Goal: Transaction & Acquisition: Purchase product/service

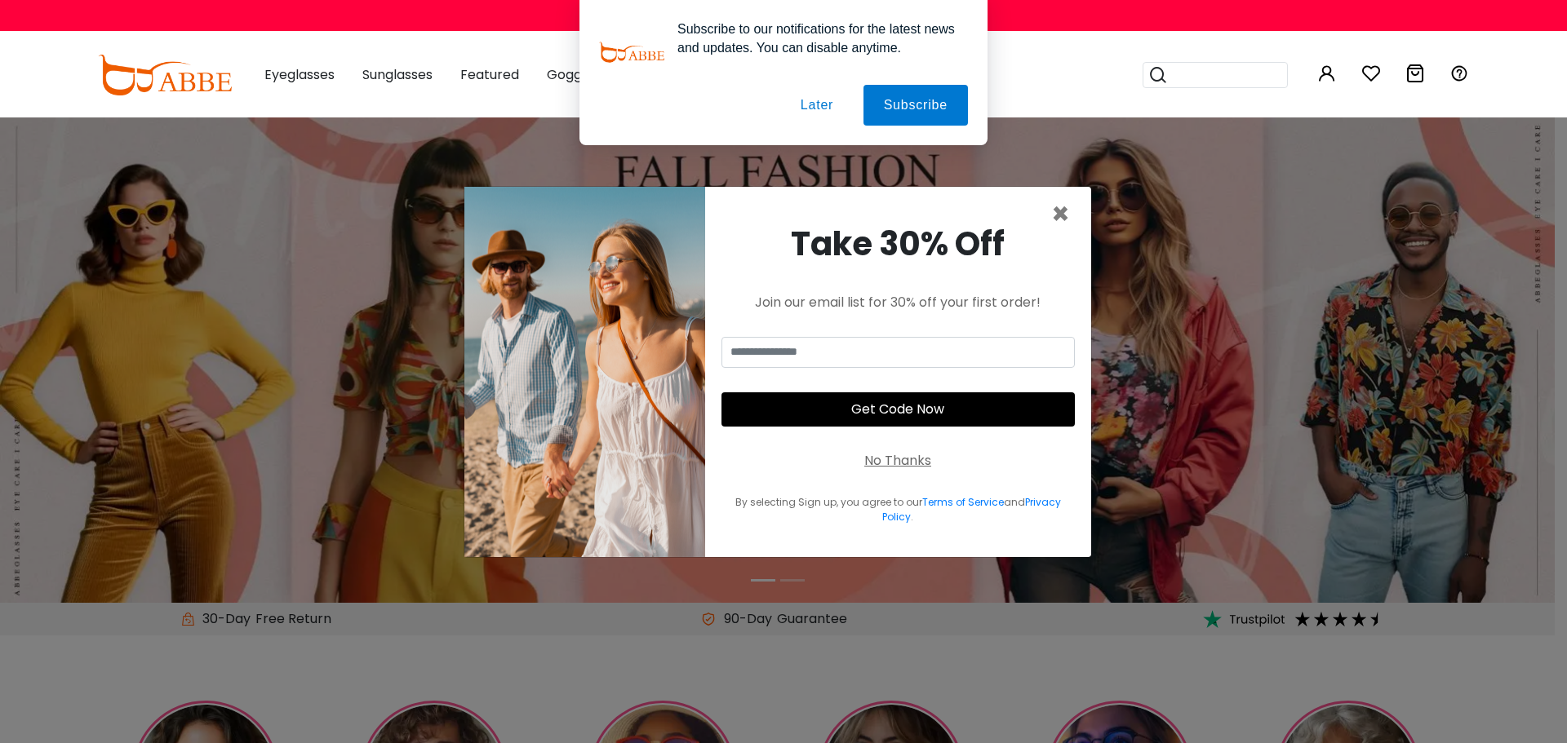
click at [821, 107] on button "Later" at bounding box center [816, 105] width 73 height 41
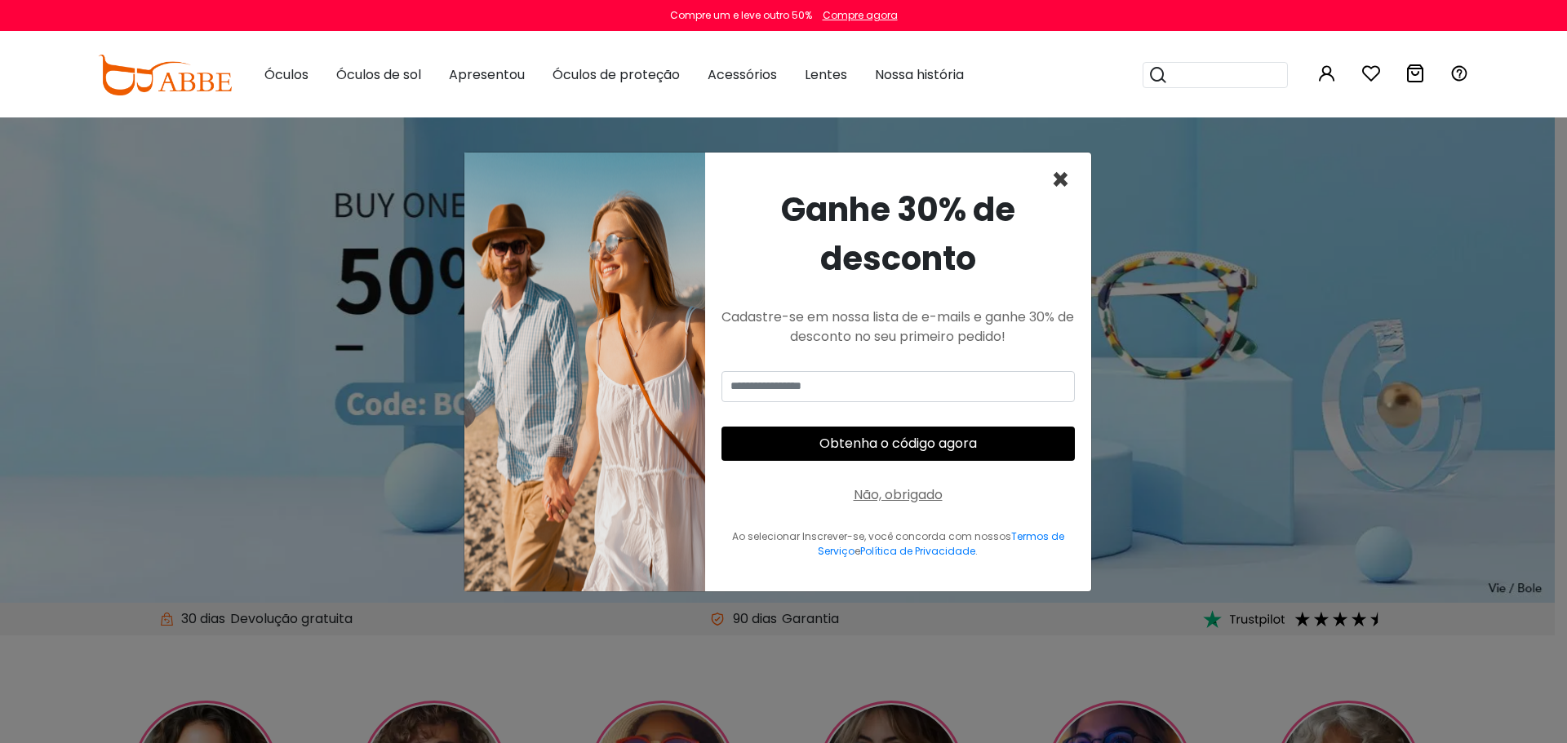
click at [1062, 187] on font "×" at bounding box center [1060, 180] width 19 height 42
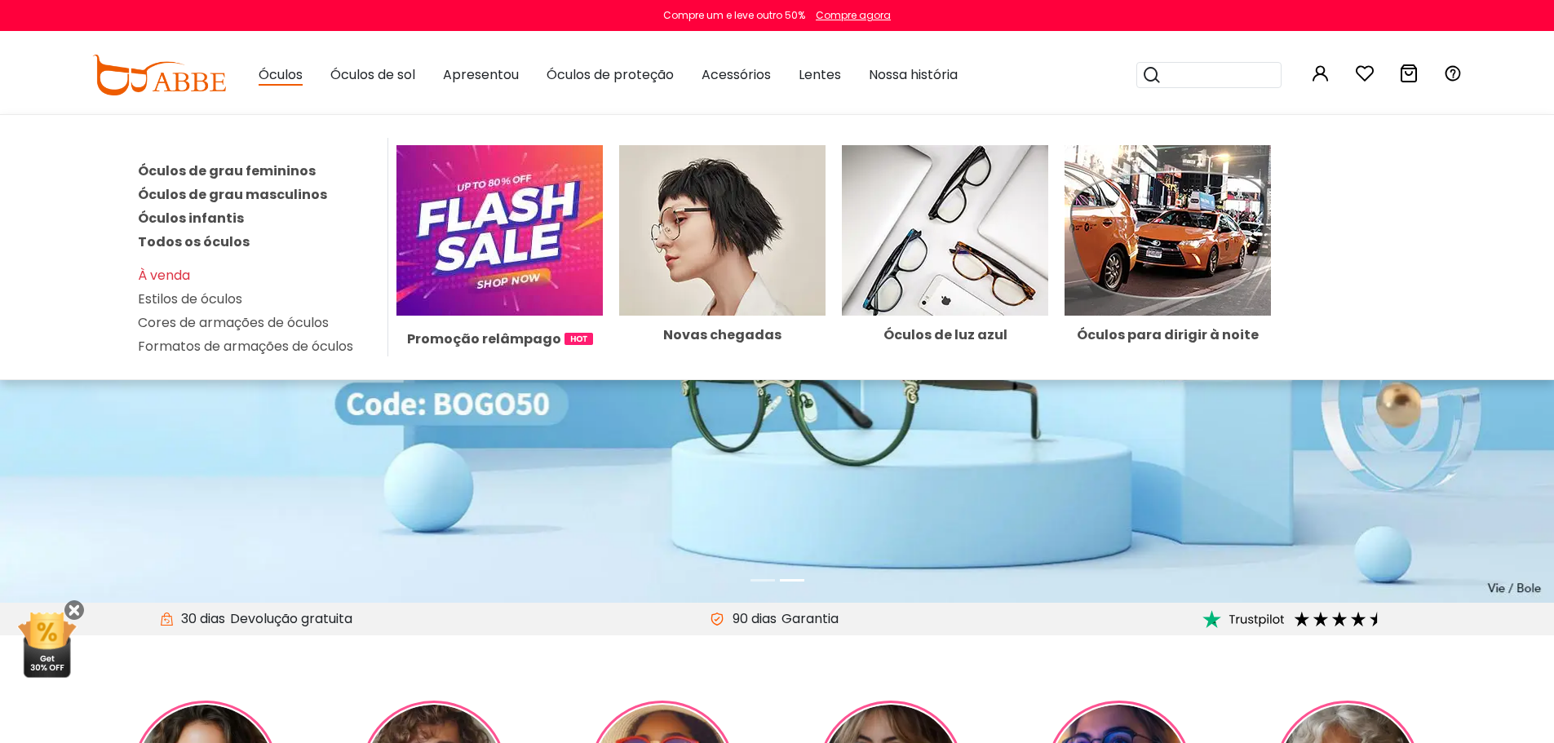
click at [268, 169] on font "Óculos de grau femininos" at bounding box center [227, 171] width 178 height 19
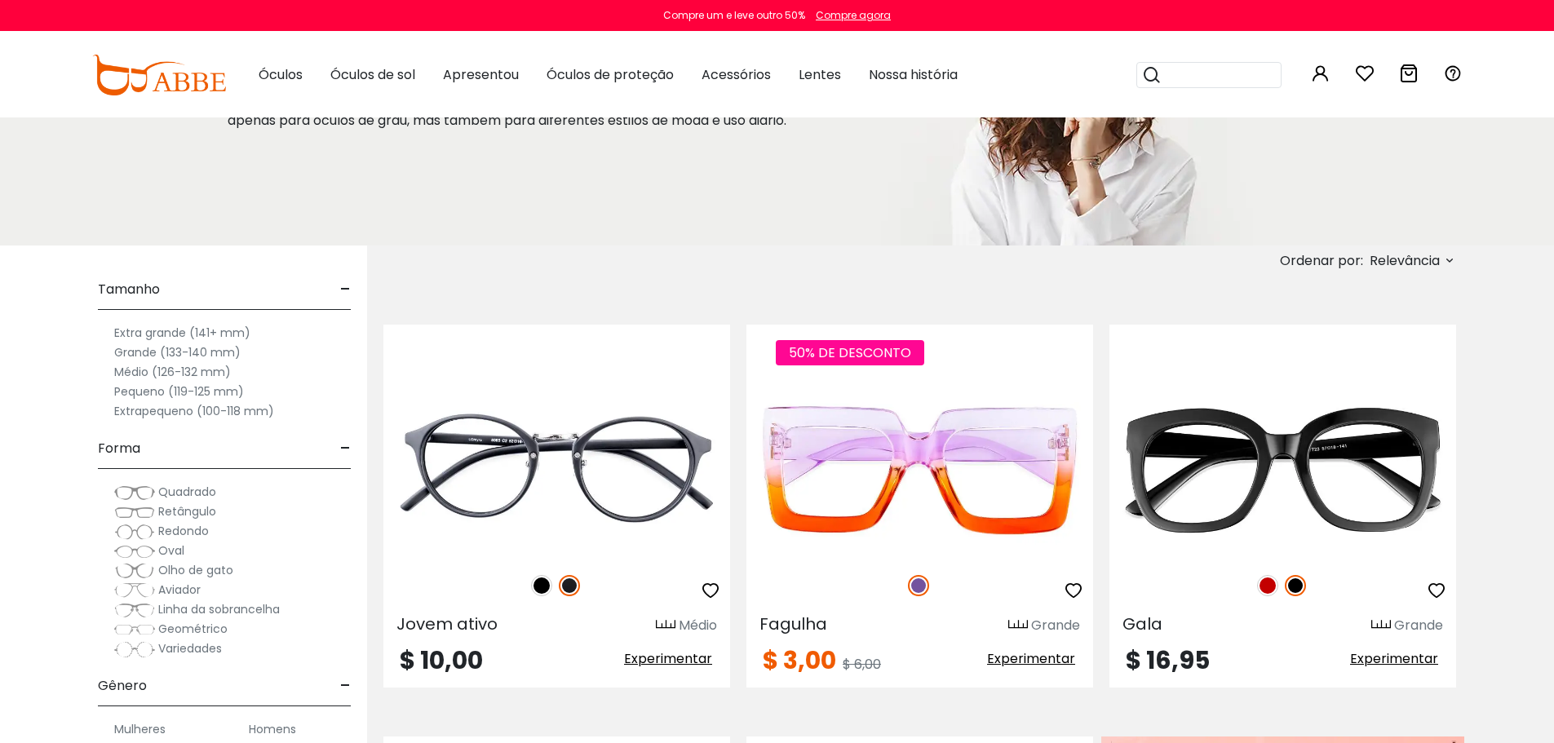
scroll to position [163, 0]
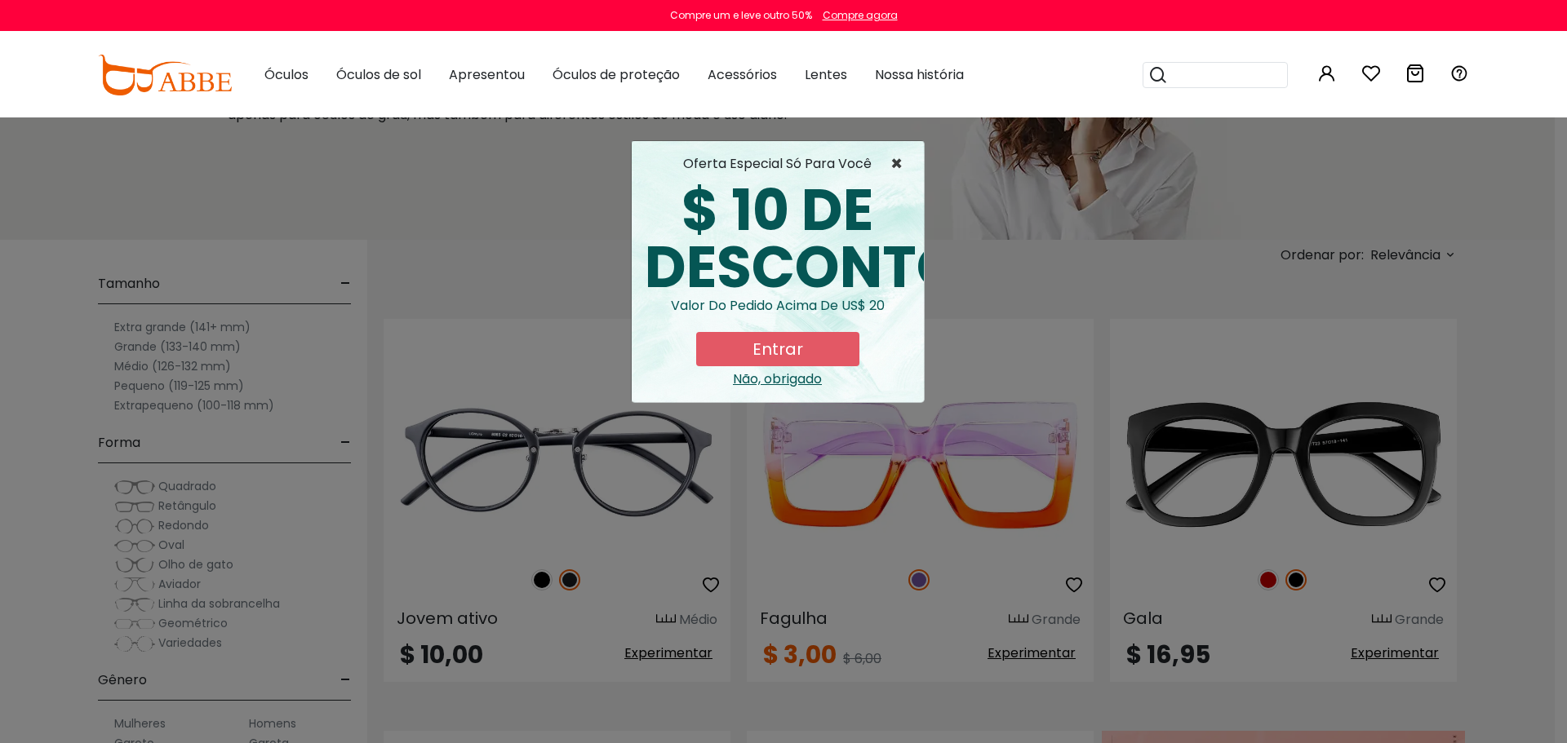
click at [894, 162] on font "×" at bounding box center [896, 163] width 12 height 27
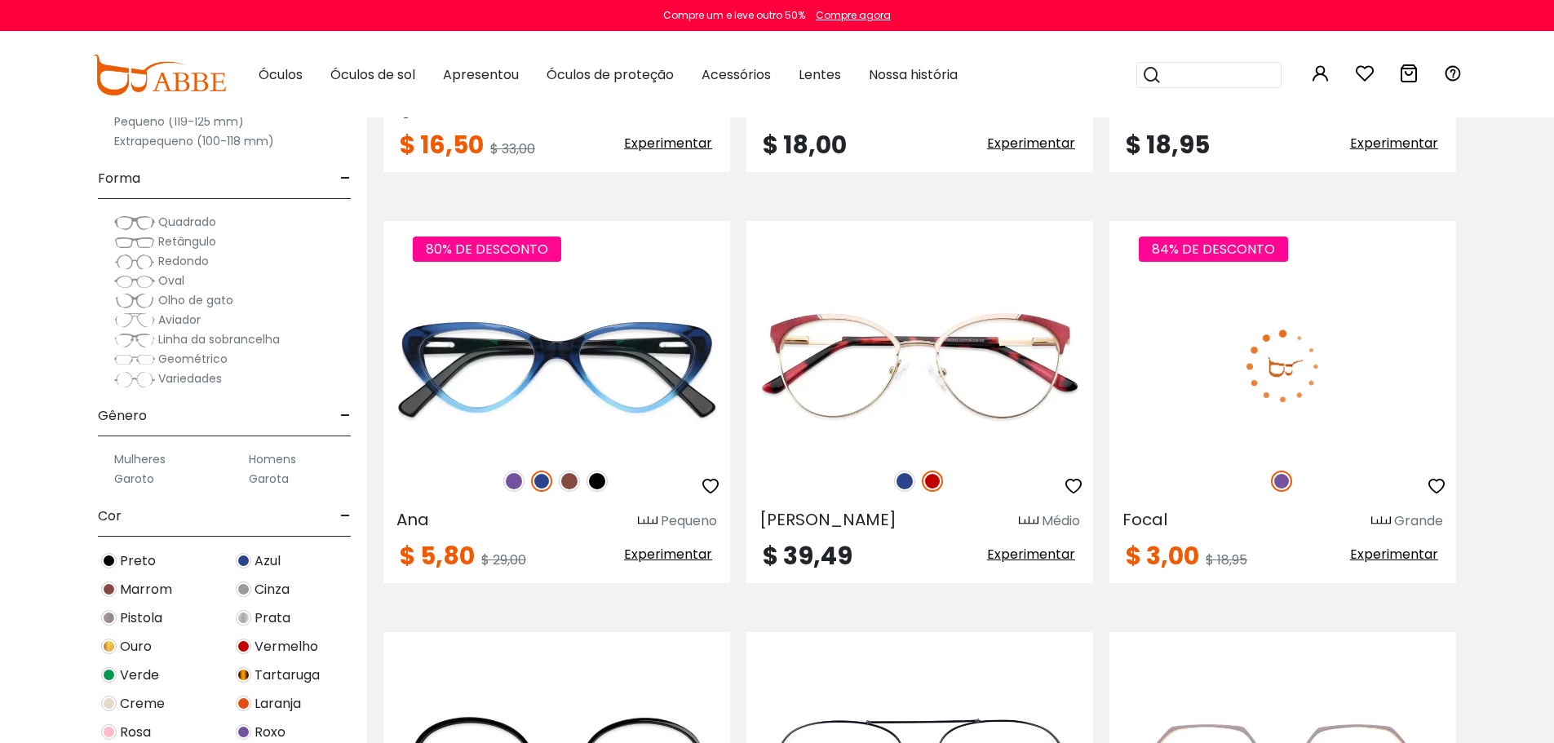
scroll to position [3190, 0]
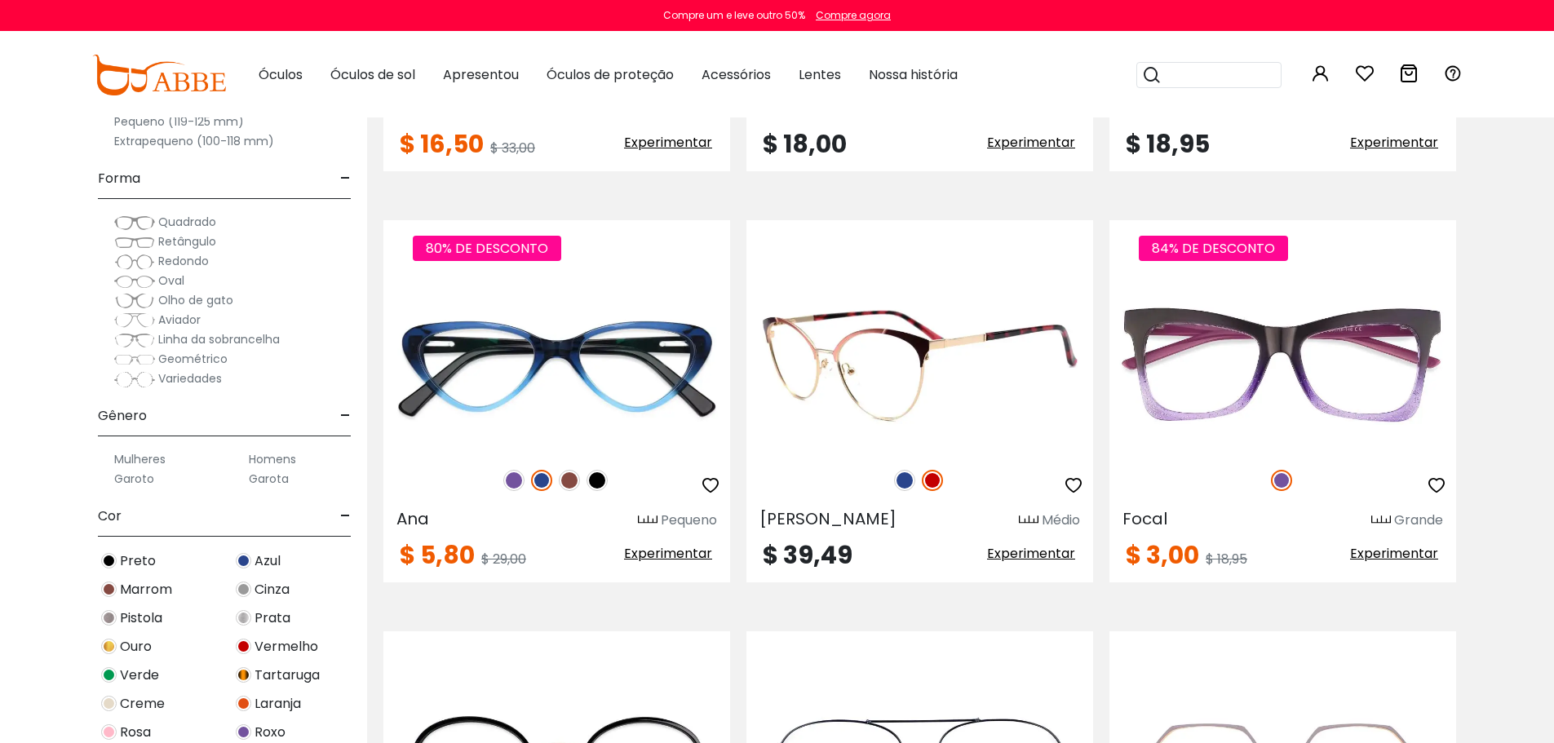
click at [897, 354] on img at bounding box center [920, 366] width 347 height 174
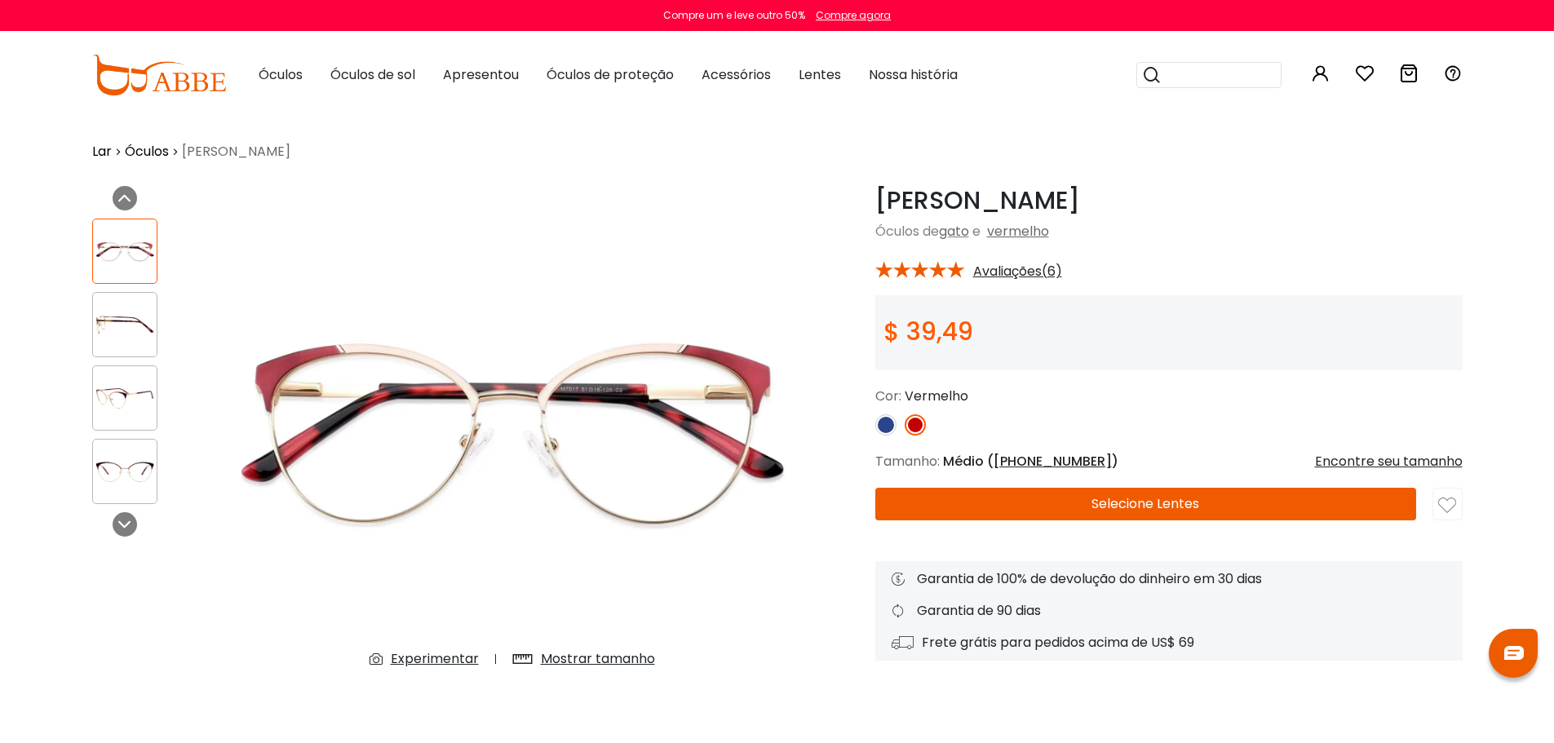
click at [885, 417] on img at bounding box center [885, 424] width 21 height 21
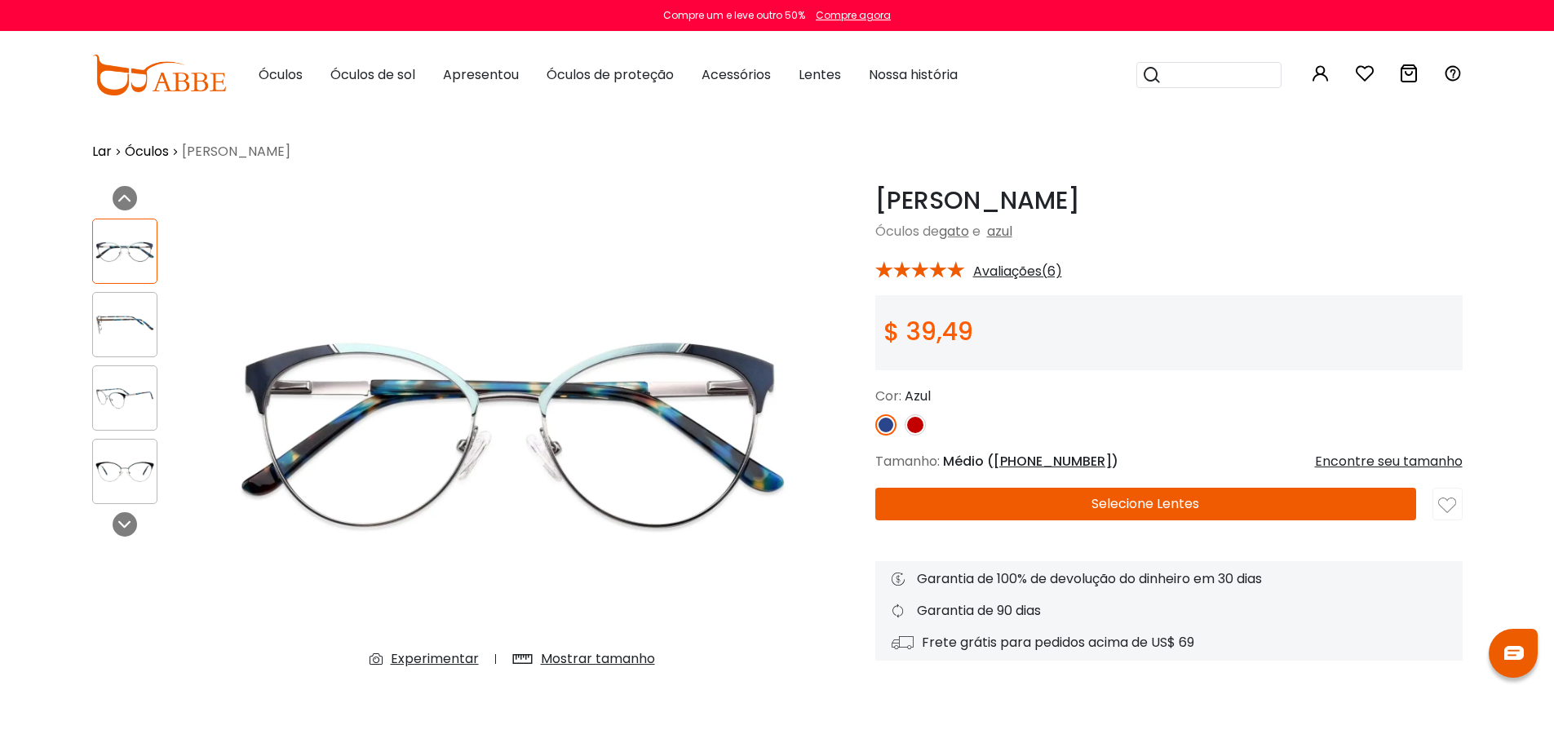
click at [915, 427] on img at bounding box center [915, 424] width 21 height 21
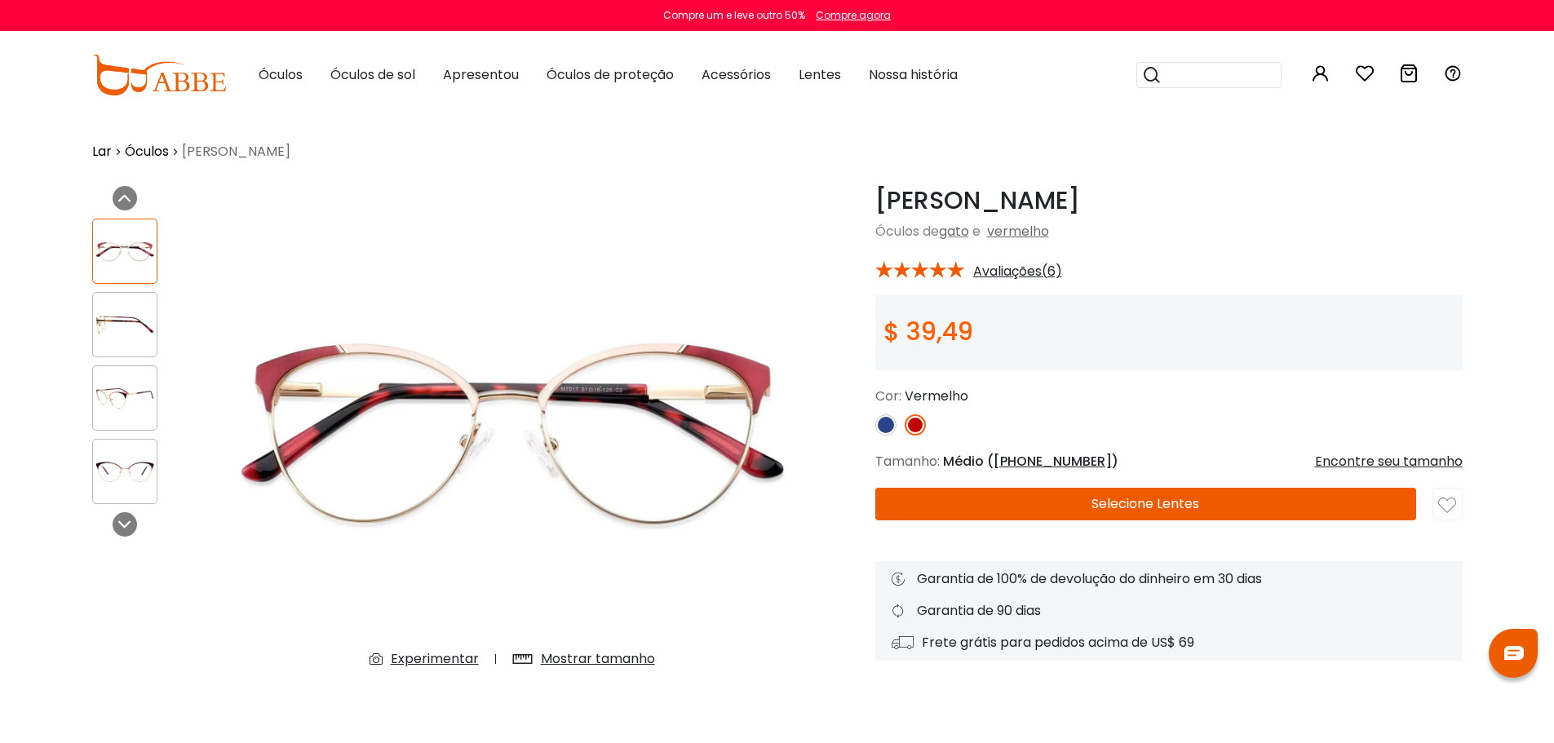
click at [125, 307] on div at bounding box center [124, 324] width 65 height 65
click at [120, 335] on img at bounding box center [125, 325] width 64 height 32
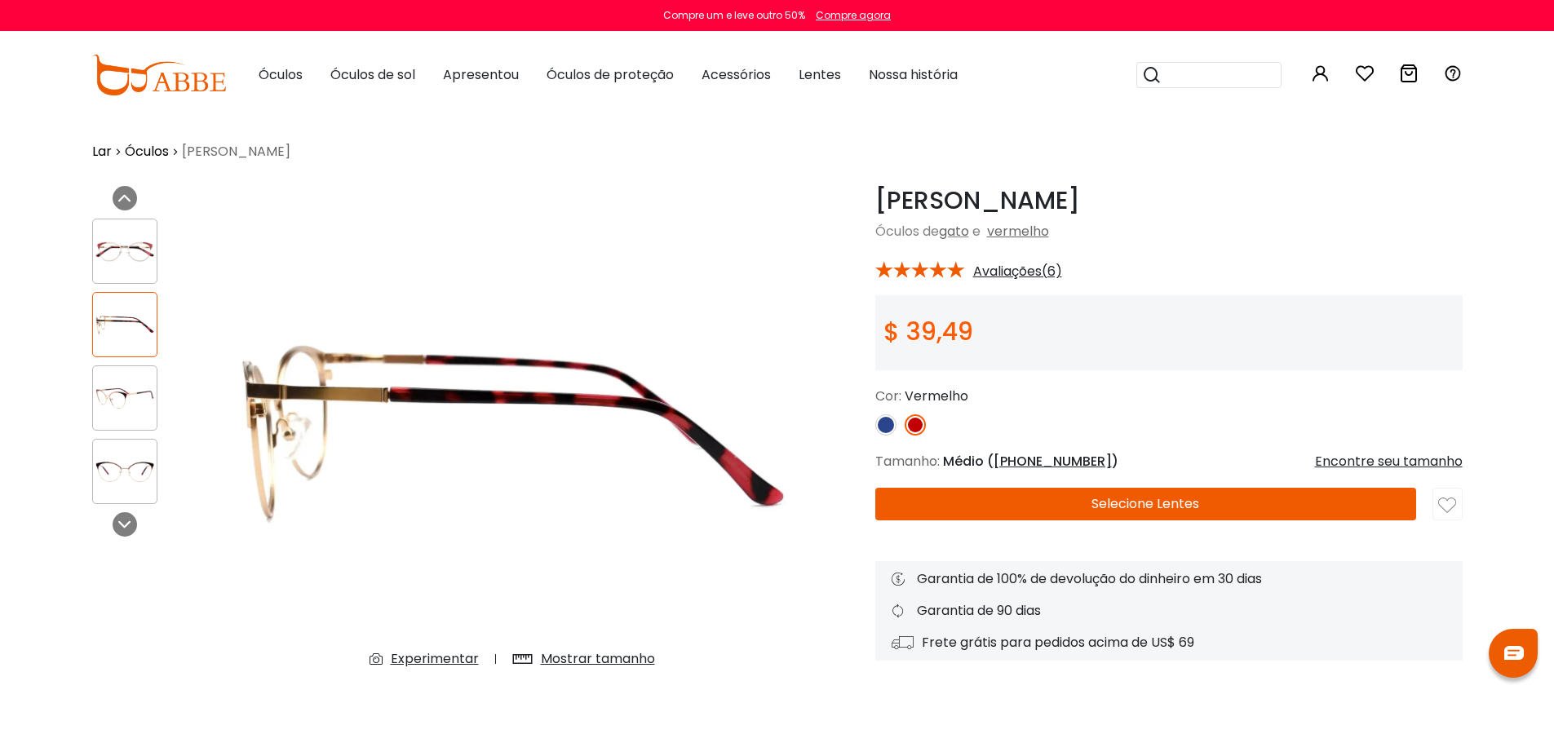
click at [120, 384] on img at bounding box center [125, 399] width 64 height 32
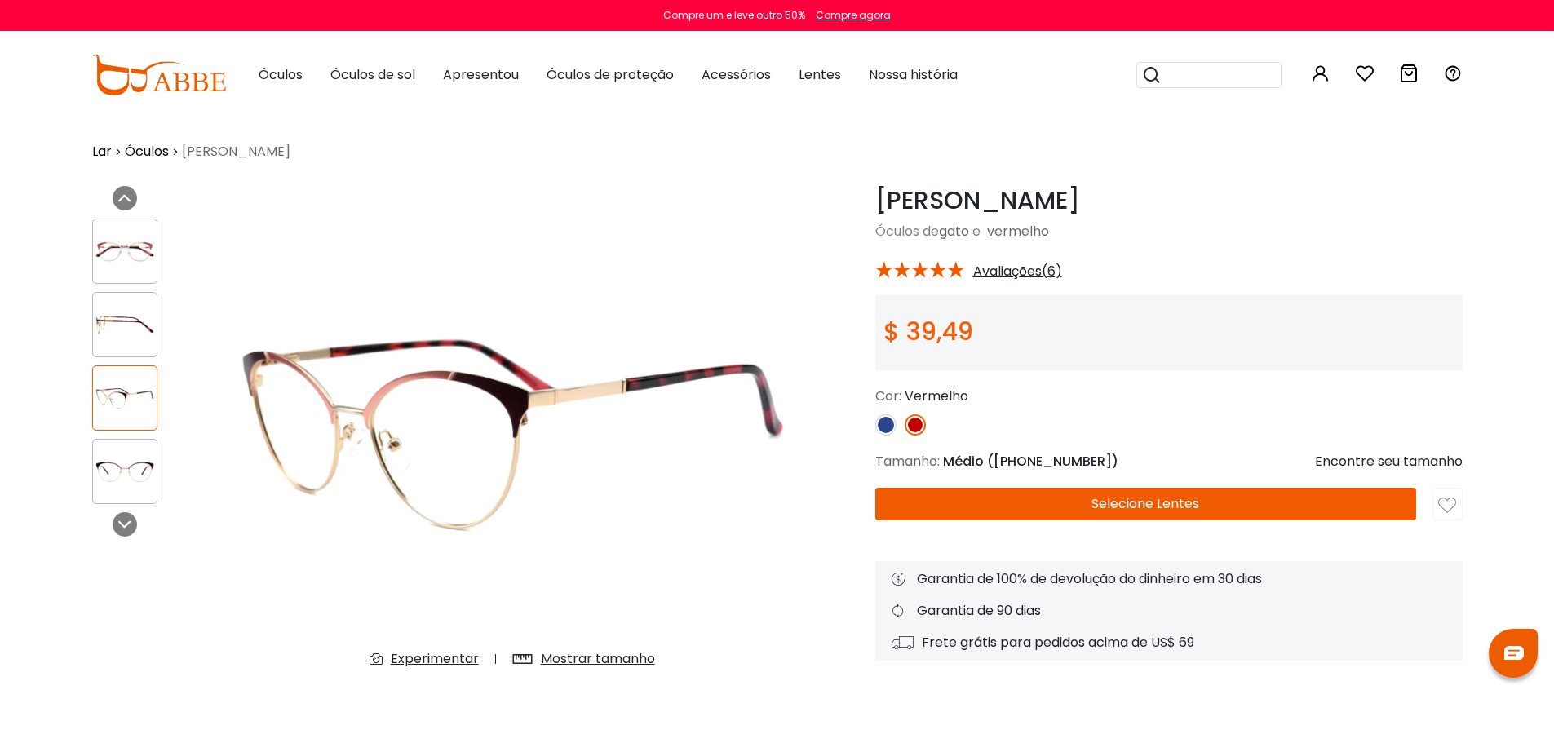
click at [116, 479] on img at bounding box center [125, 472] width 64 height 32
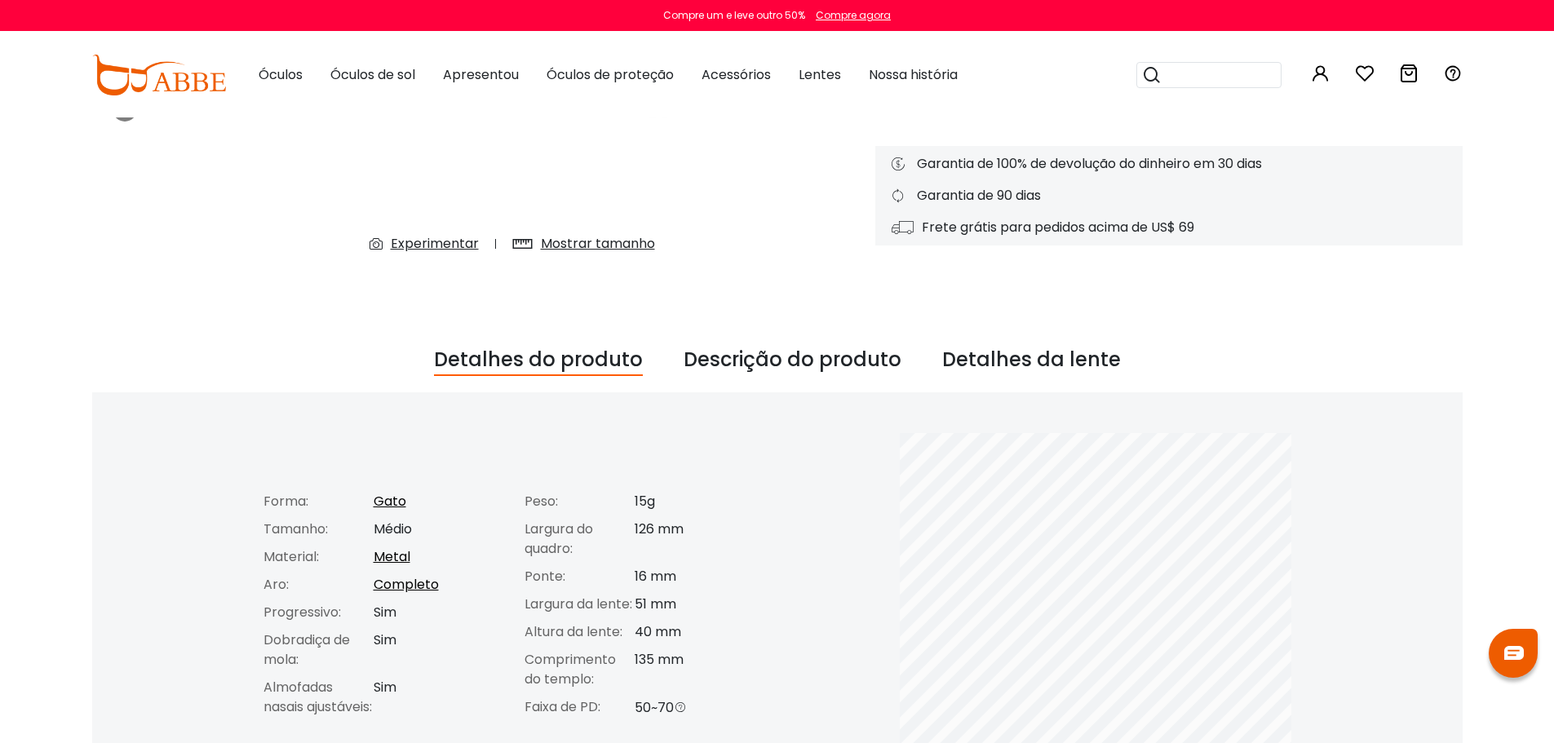
scroll to position [408, 0]
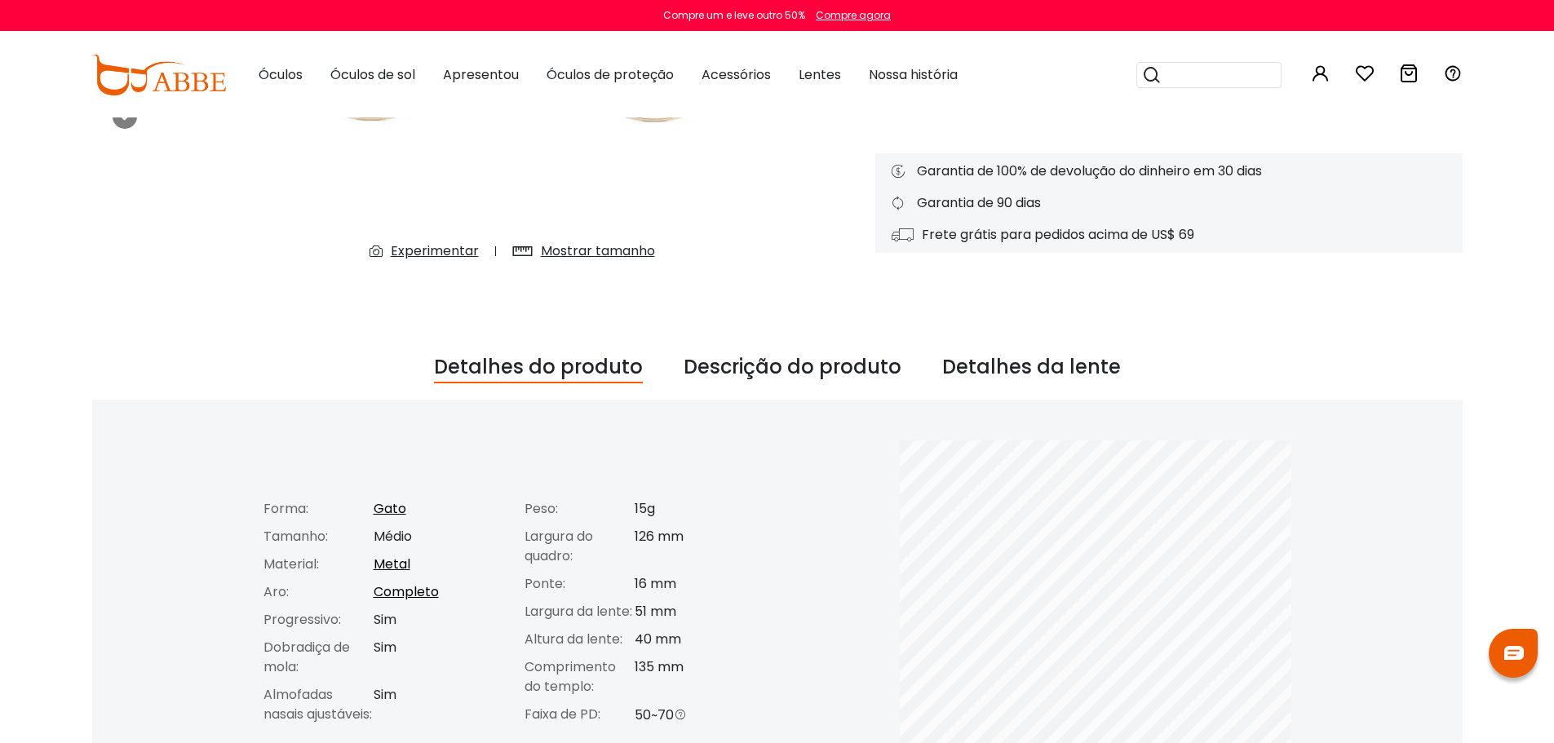
click at [441, 249] on font "Experimentar" at bounding box center [435, 251] width 88 height 19
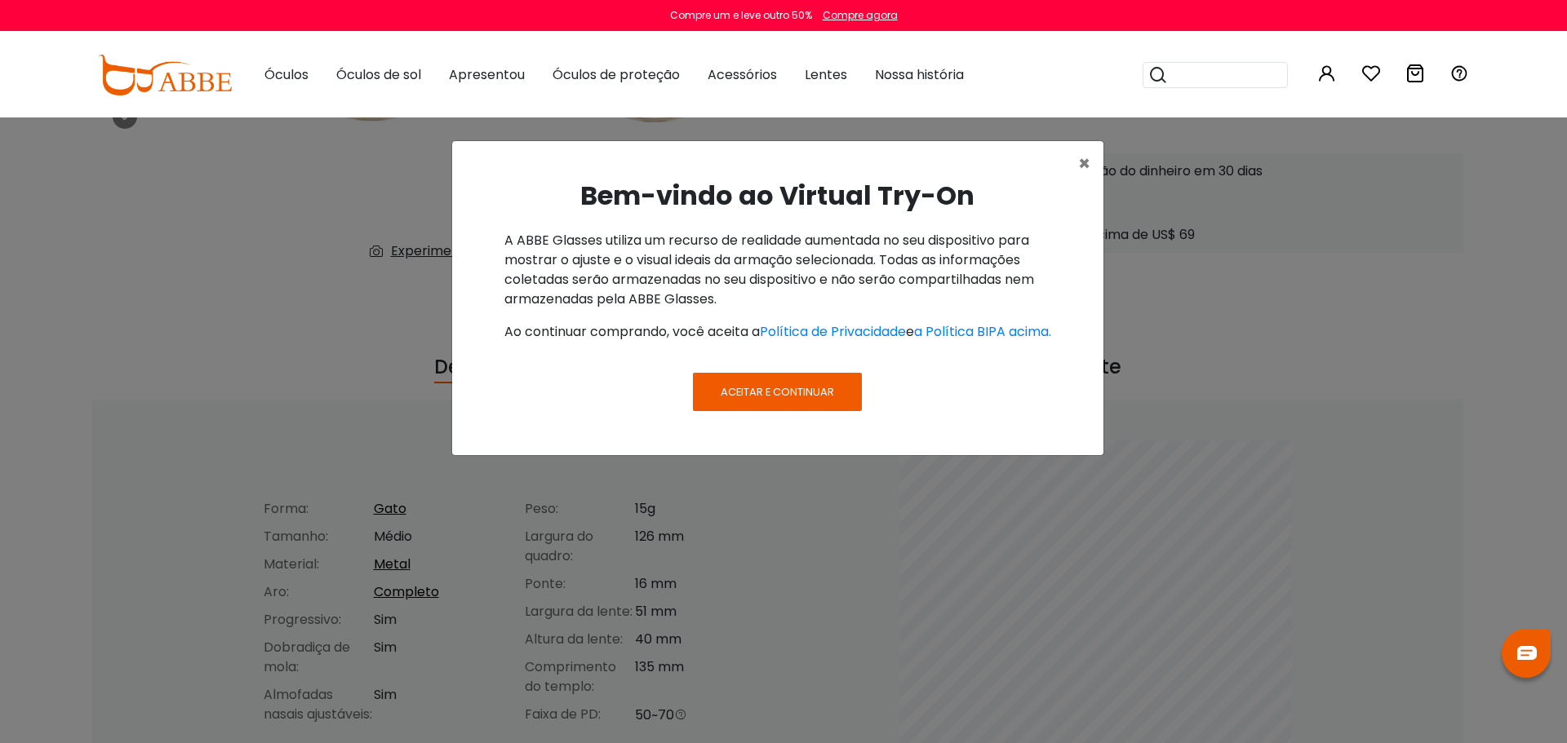
click at [770, 400] on font "Aceitar e continuar" at bounding box center [776, 392] width 113 height 16
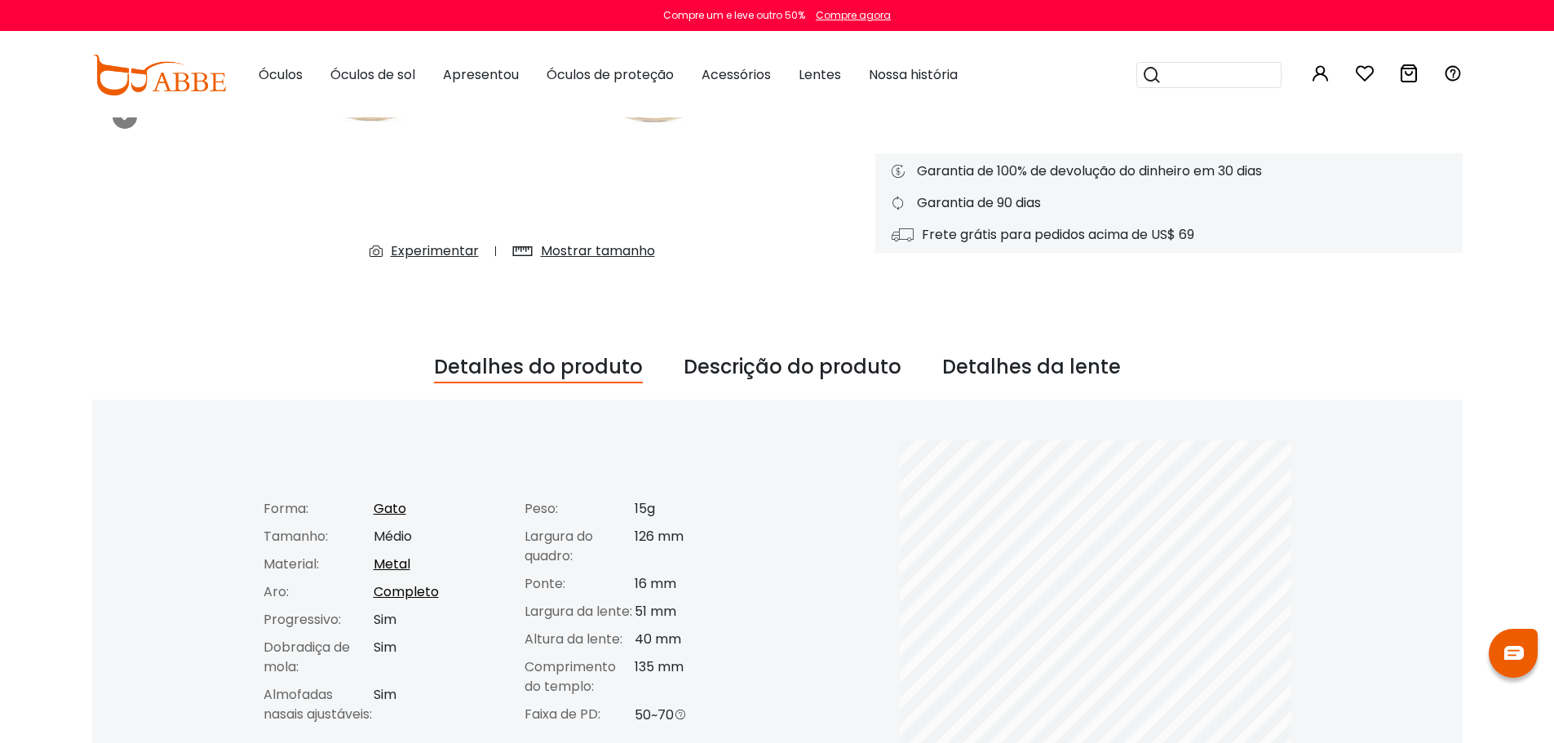
click at [412, 253] on font "Experimentar" at bounding box center [435, 251] width 88 height 19
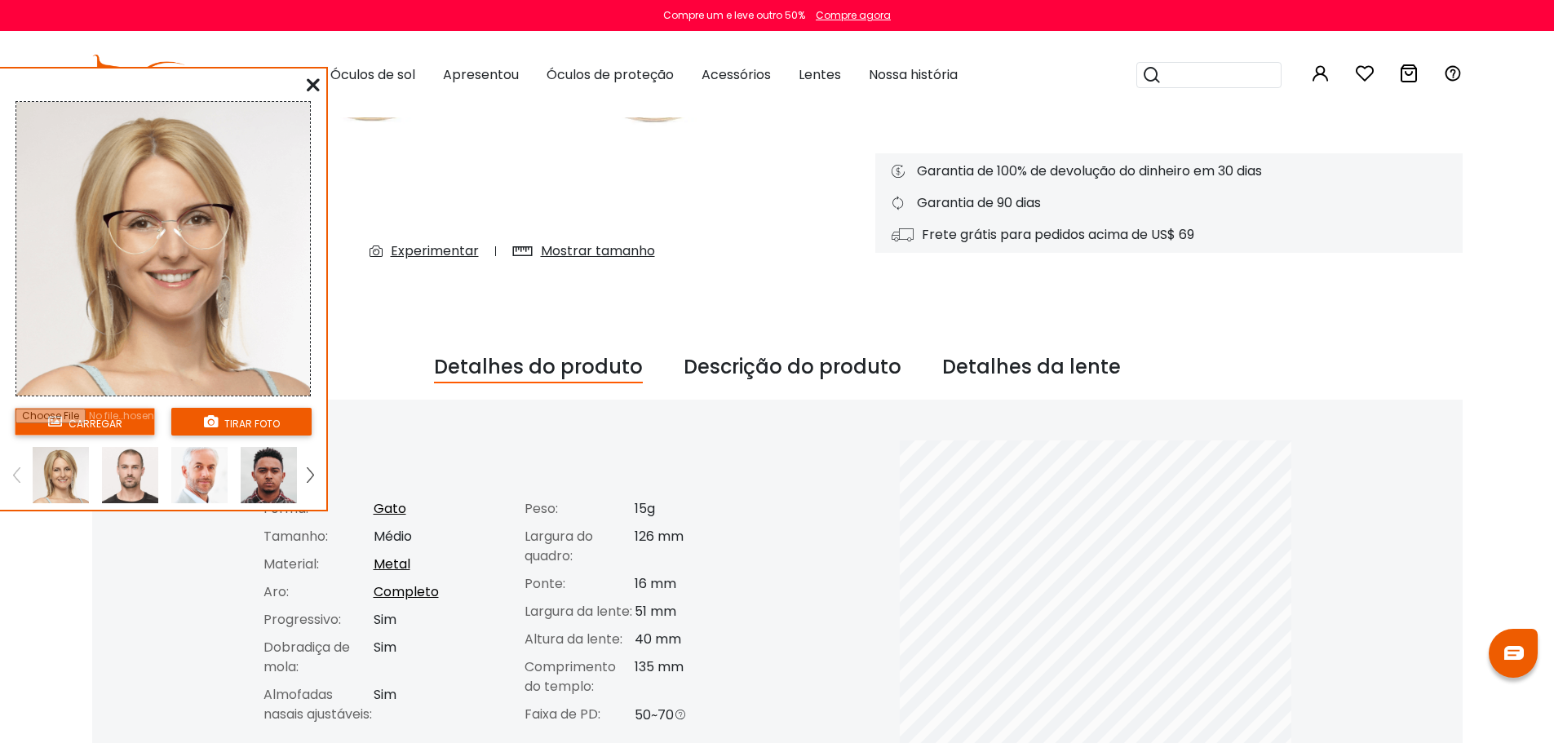
click at [135, 473] on img at bounding box center [130, 475] width 56 height 56
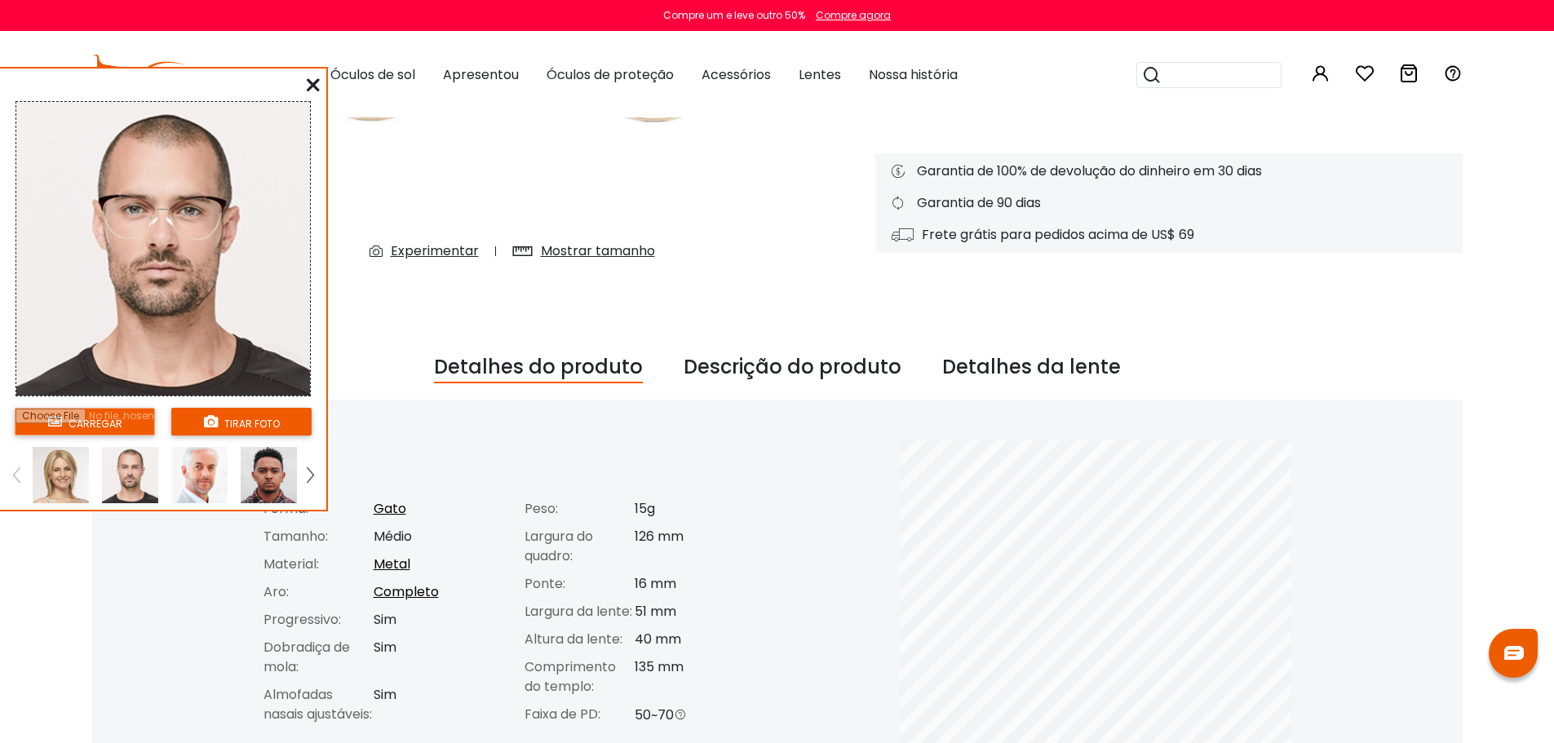
click at [191, 471] on img at bounding box center [199, 475] width 56 height 56
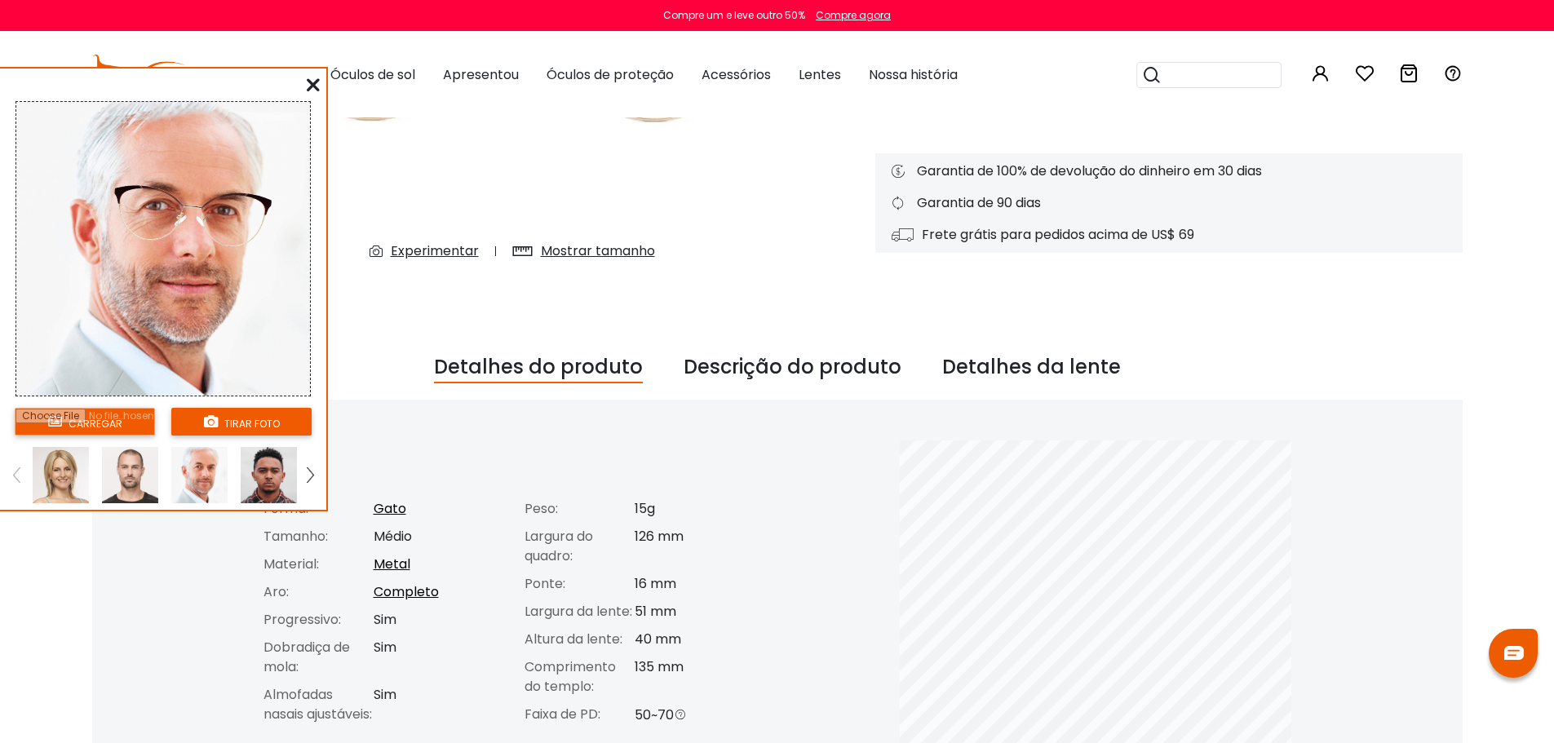
click at [273, 478] on img at bounding box center [269, 475] width 56 height 56
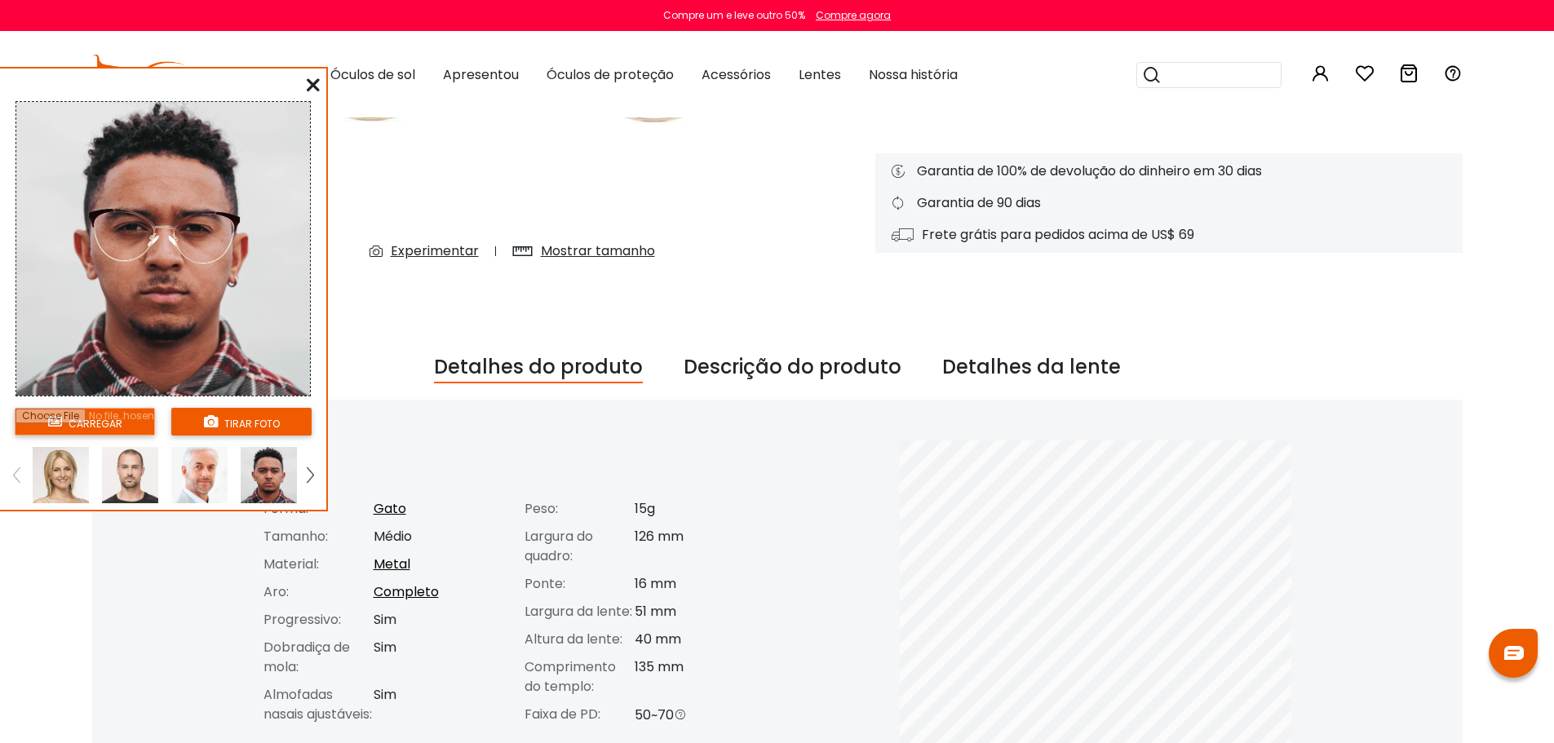
click at [62, 472] on img at bounding box center [61, 475] width 56 height 56
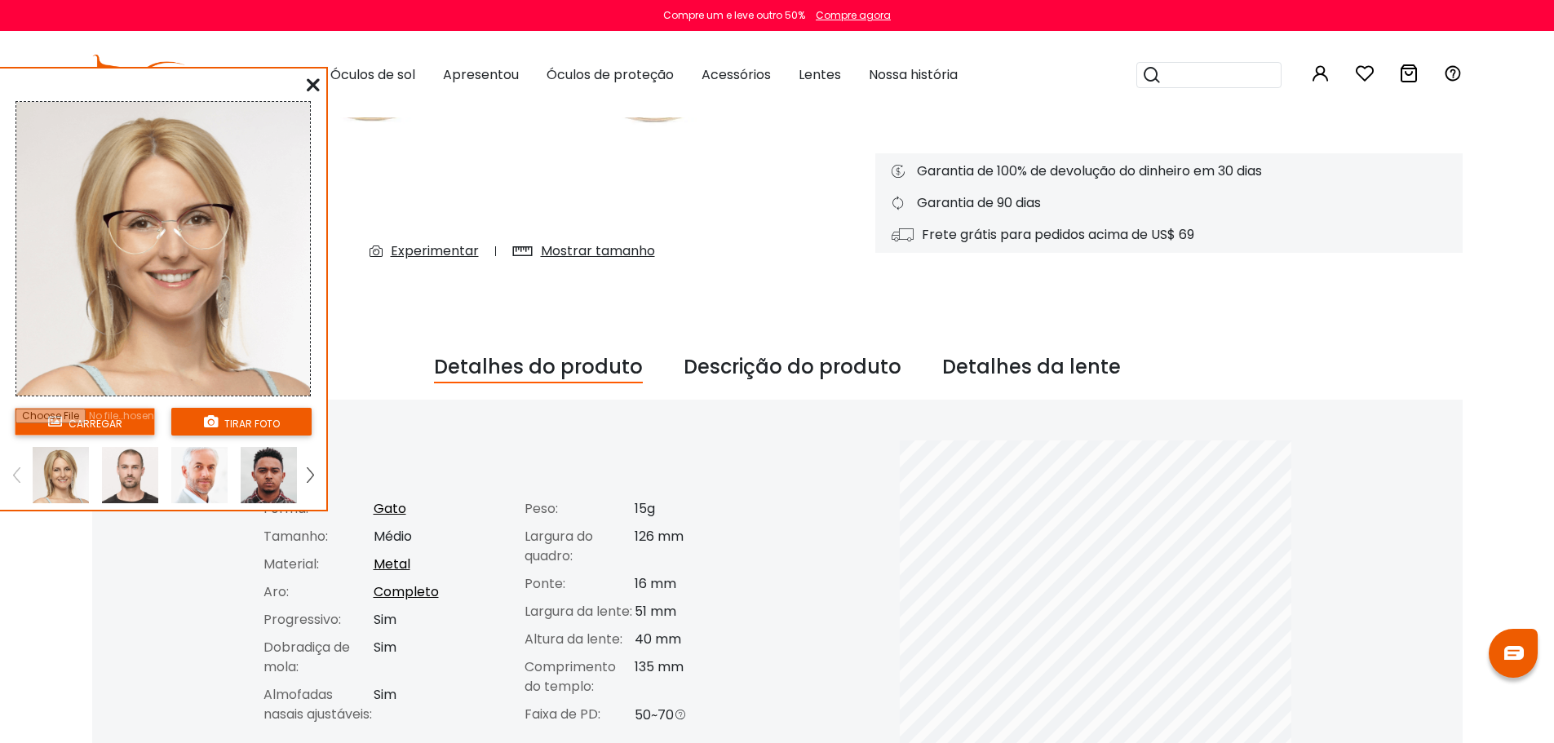
click at [314, 86] on icon at bounding box center [313, 84] width 13 height 13
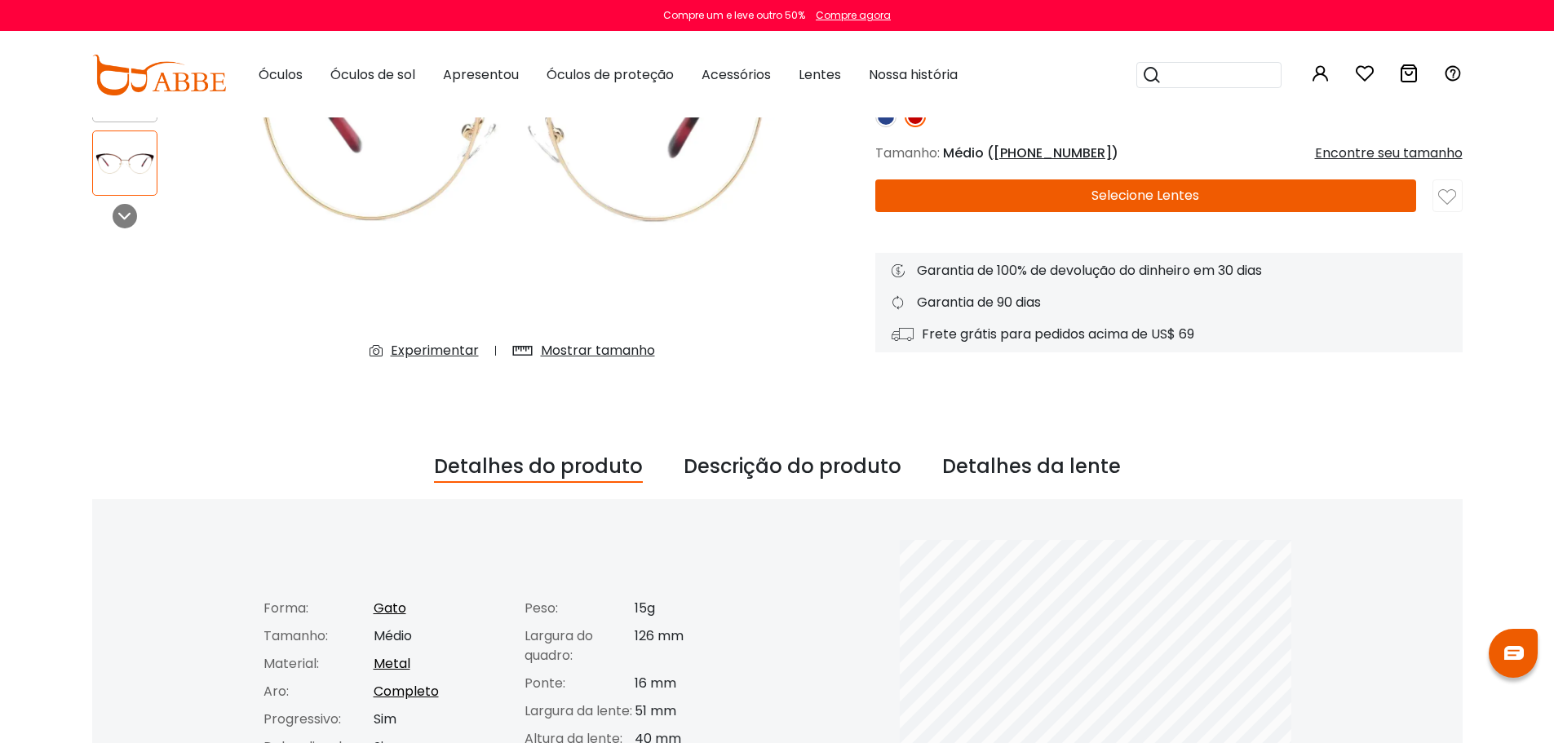
scroll to position [0, 0]
